Goal: Transaction & Acquisition: Purchase product/service

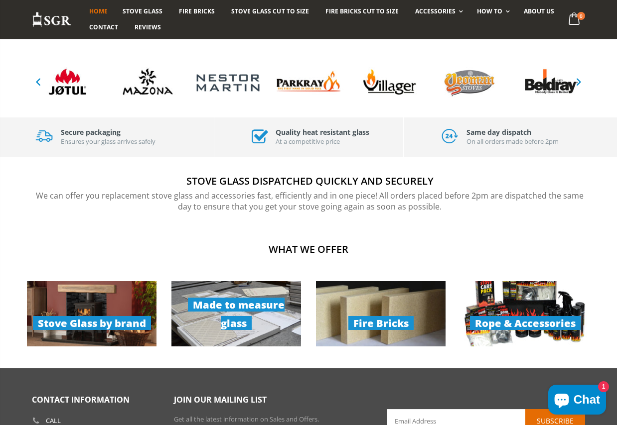
scroll to position [516, 0]
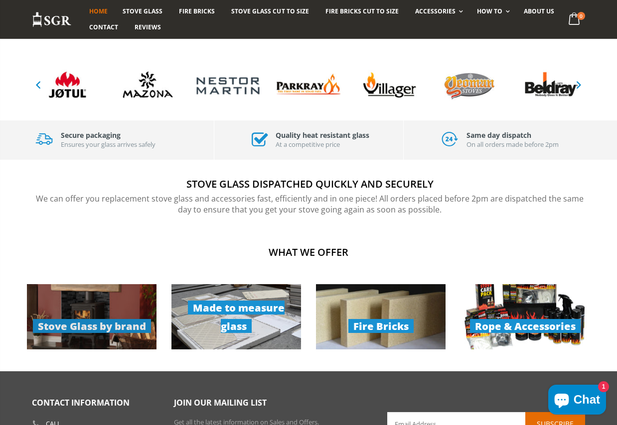
click at [101, 324] on link "Stove Glass by brand" at bounding box center [91, 316] width 129 height 65
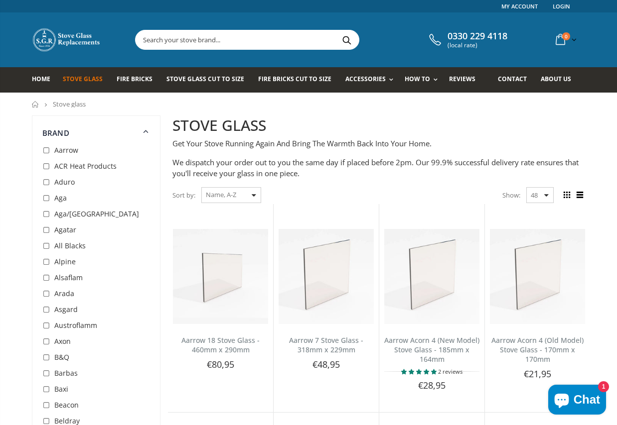
click at [231, 40] on input "text" at bounding box center [302, 39] width 335 height 19
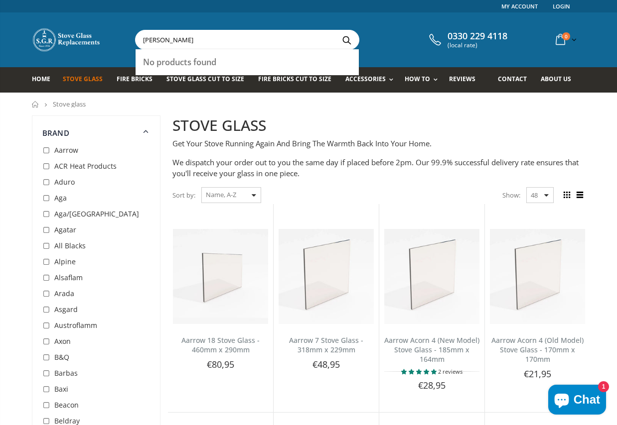
type input "[PERSON_NAME]"
click at [335, 30] on button "Search" at bounding box center [346, 39] width 22 height 19
